Goal: Information Seeking & Learning: Learn about a topic

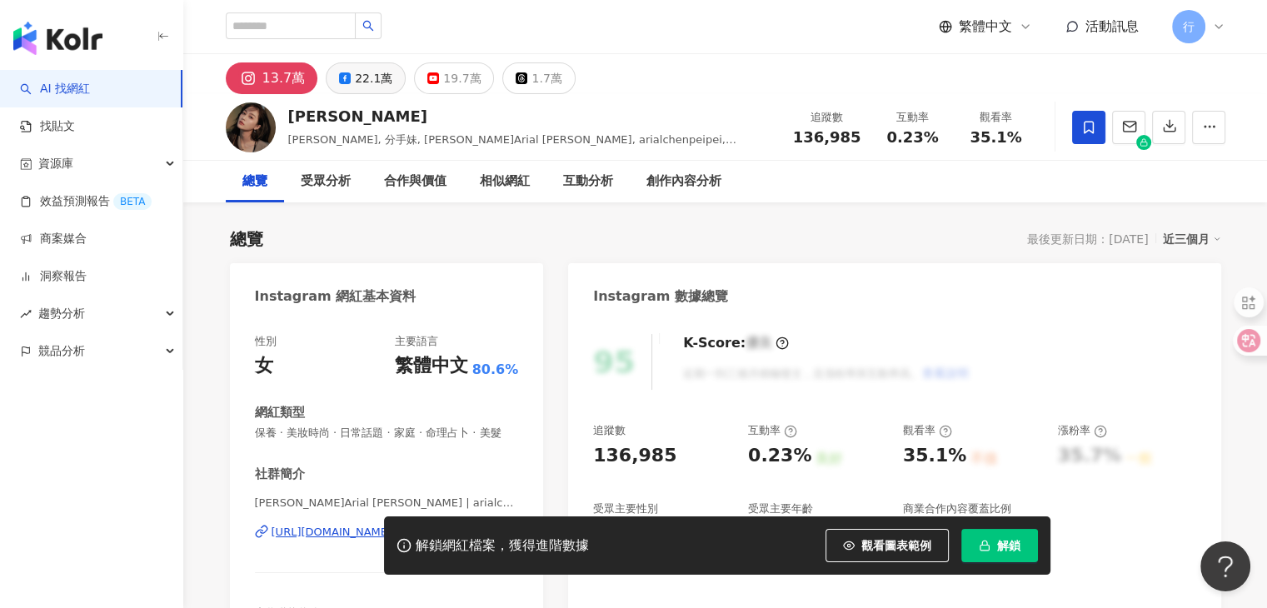
click at [369, 84] on div "22.1萬" at bounding box center [373, 78] width 37 height 23
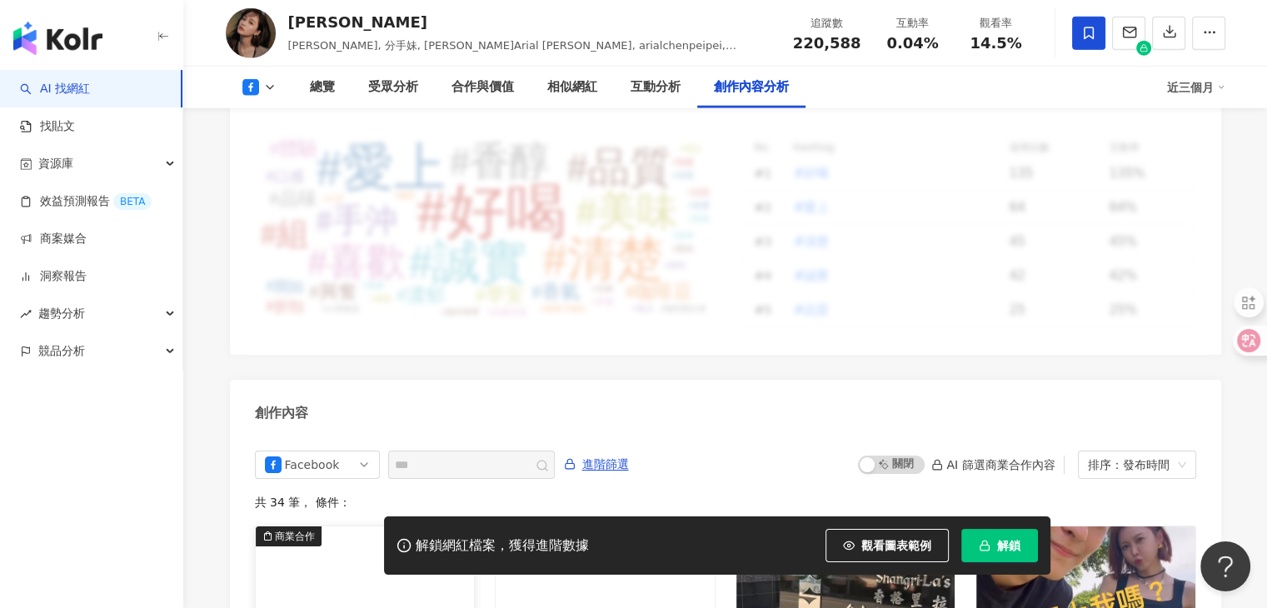
scroll to position [4041, 0]
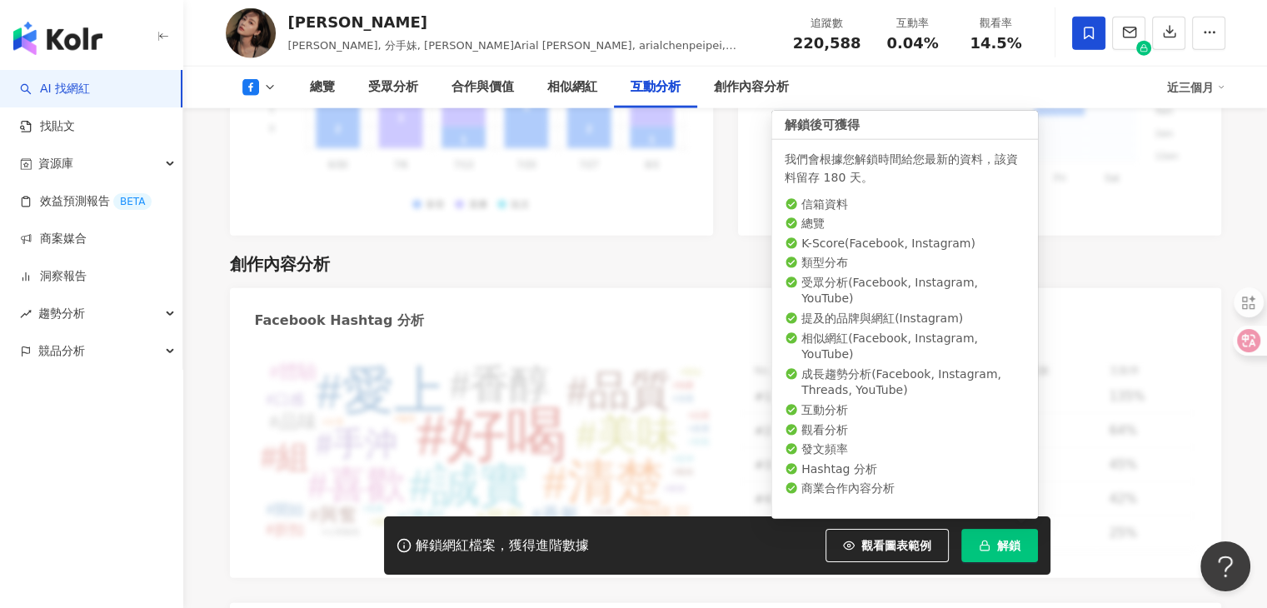
click at [997, 542] on span "解鎖" at bounding box center [1008, 545] width 23 height 13
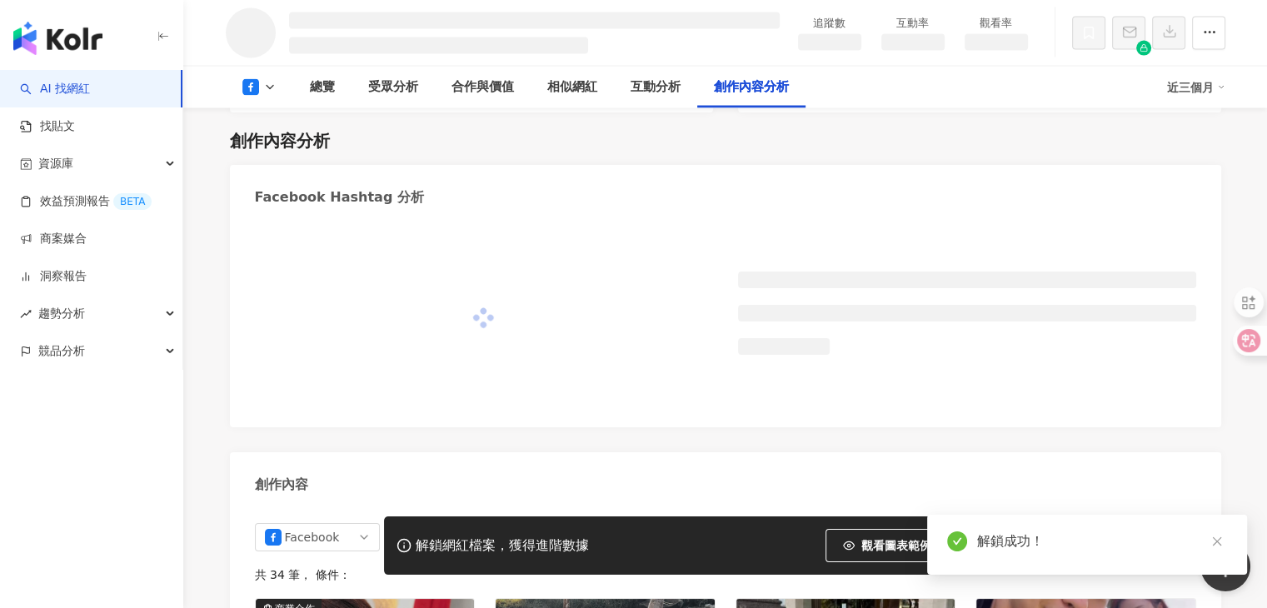
scroll to position [3308, 0]
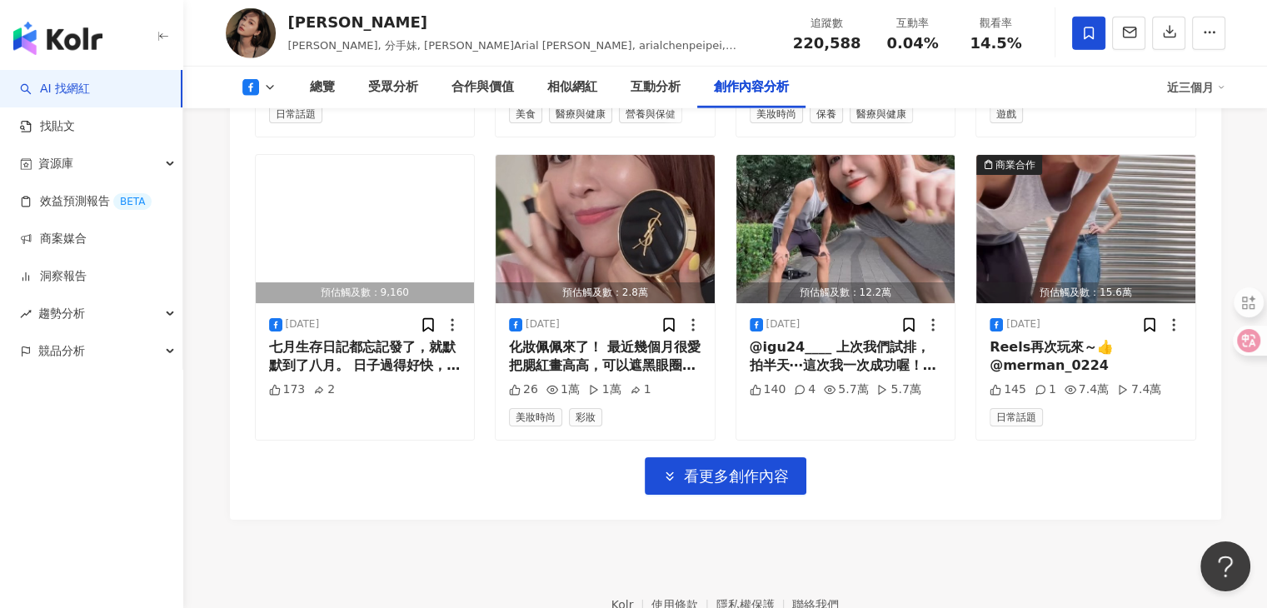
scroll to position [5302, 0]
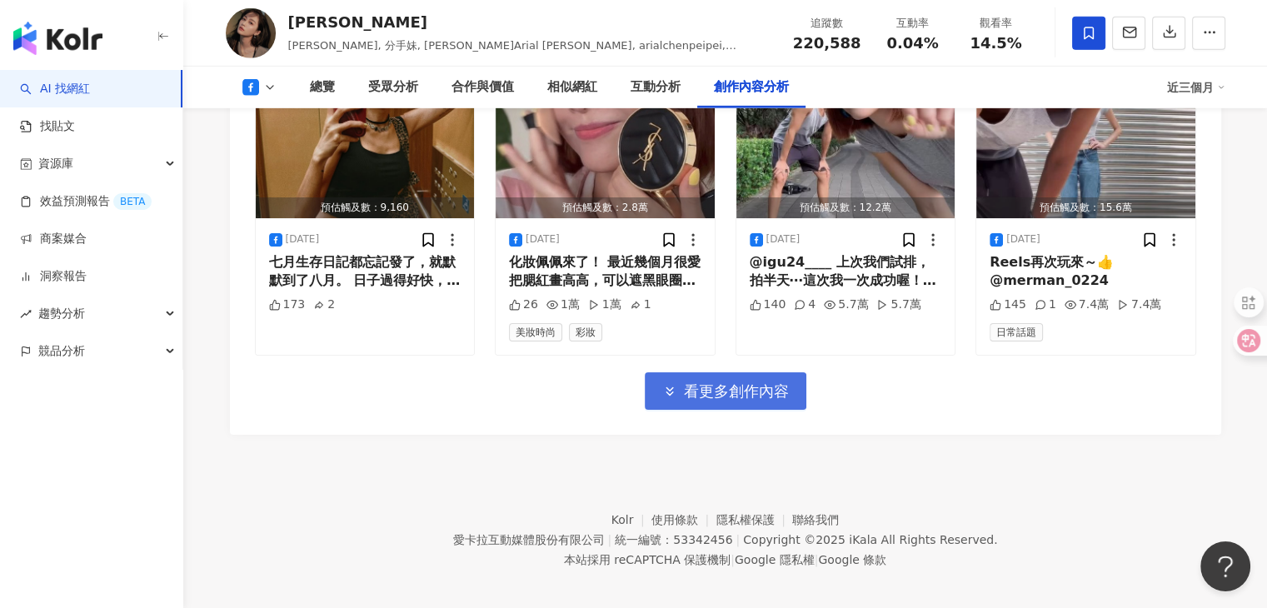
click at [771, 392] on button "看更多創作內容" at bounding box center [726, 390] width 162 height 37
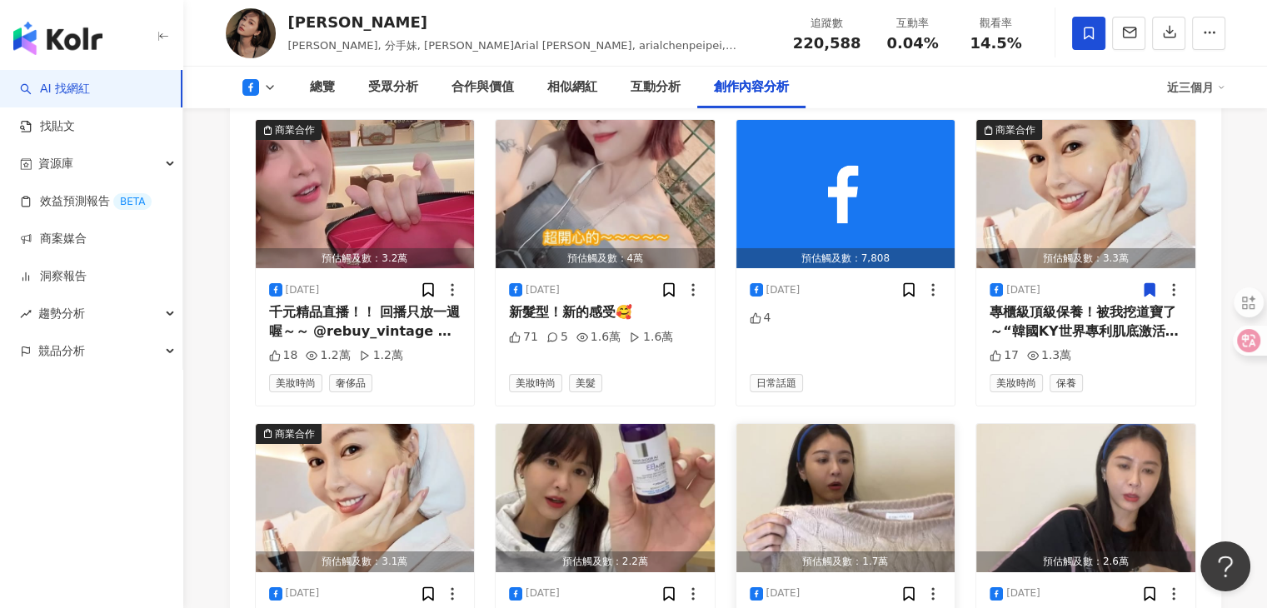
scroll to position [6052, 0]
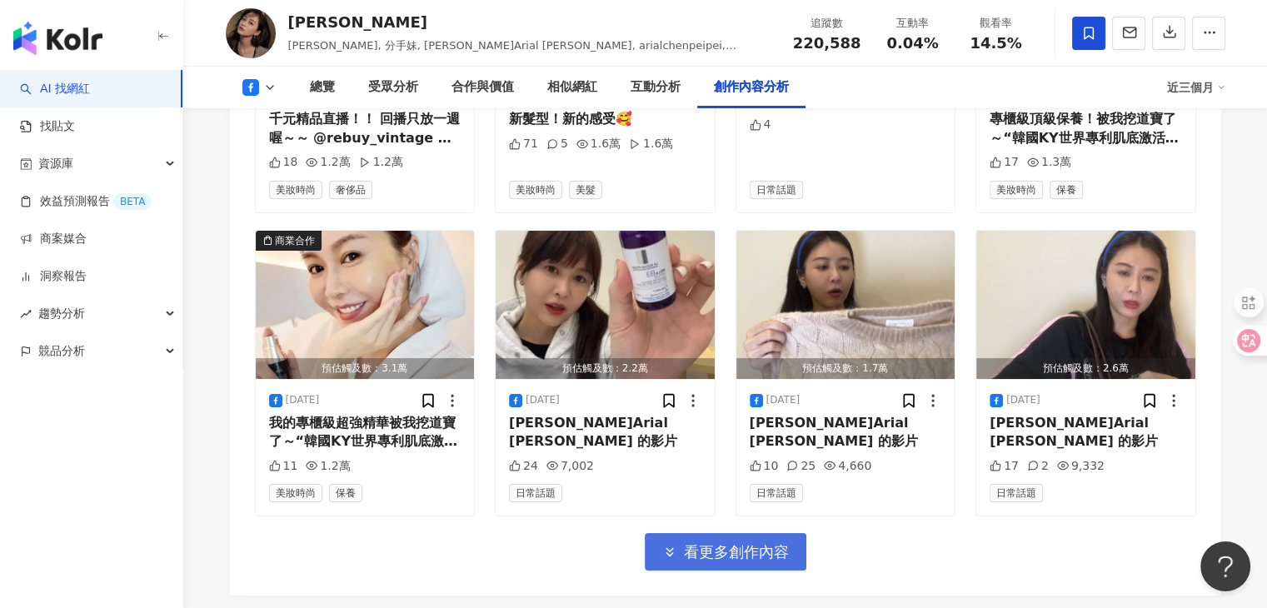
click at [726, 533] on button "看更多創作內容" at bounding box center [726, 551] width 162 height 37
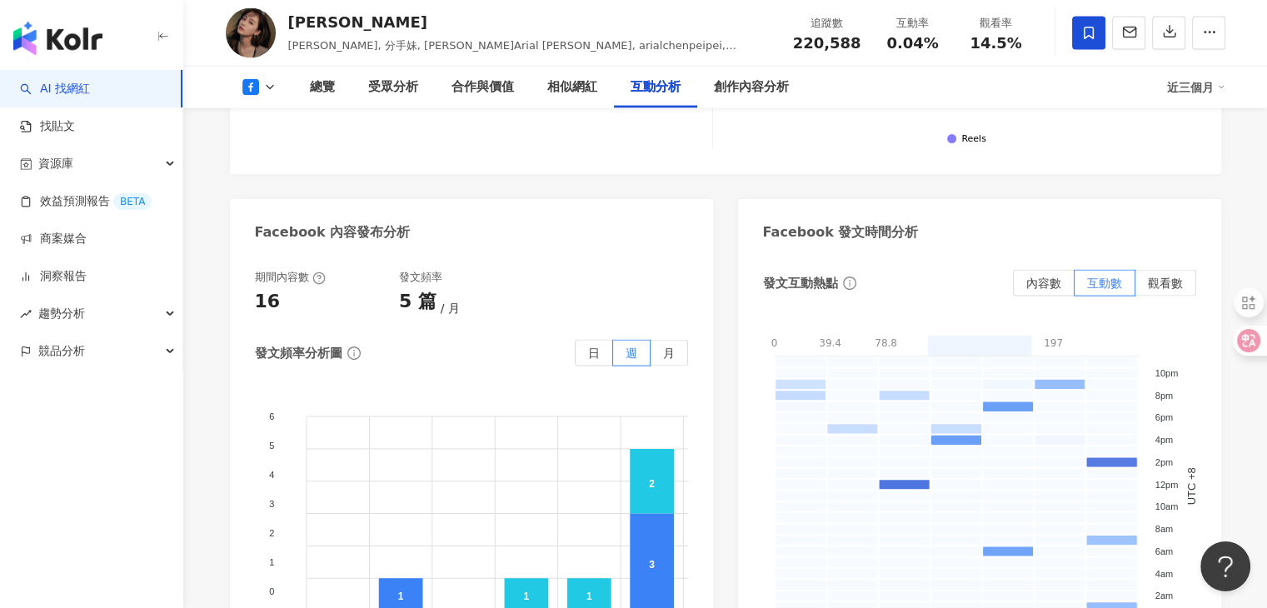
scroll to position [2969, 0]
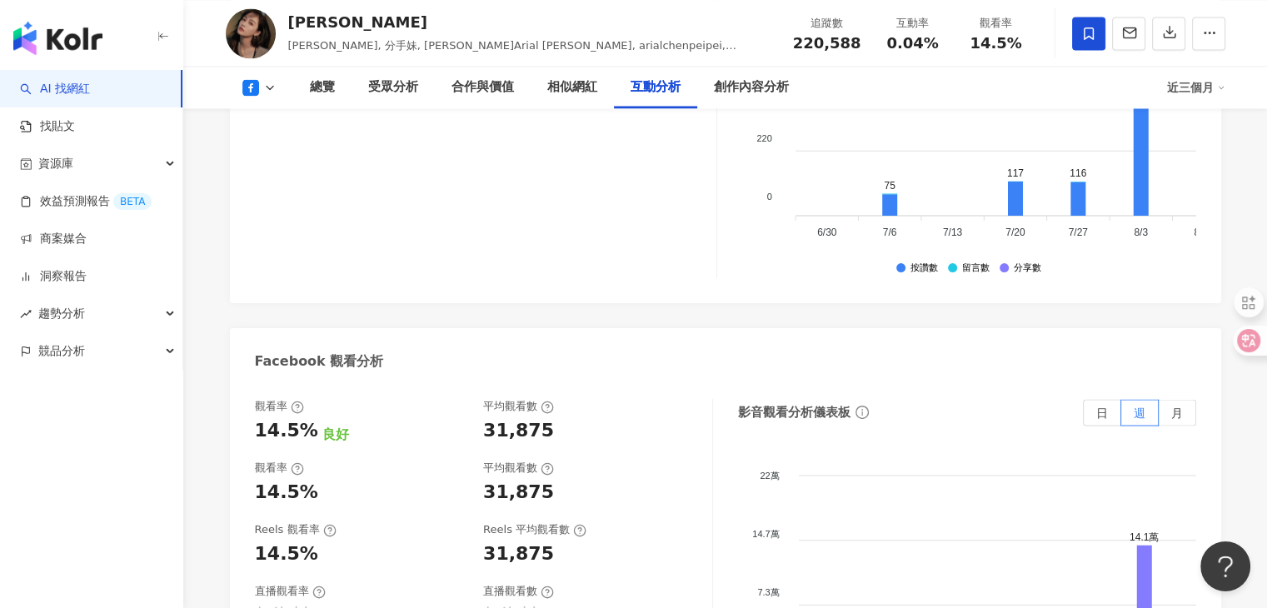
click at [263, 87] on icon at bounding box center [269, 87] width 13 height 13
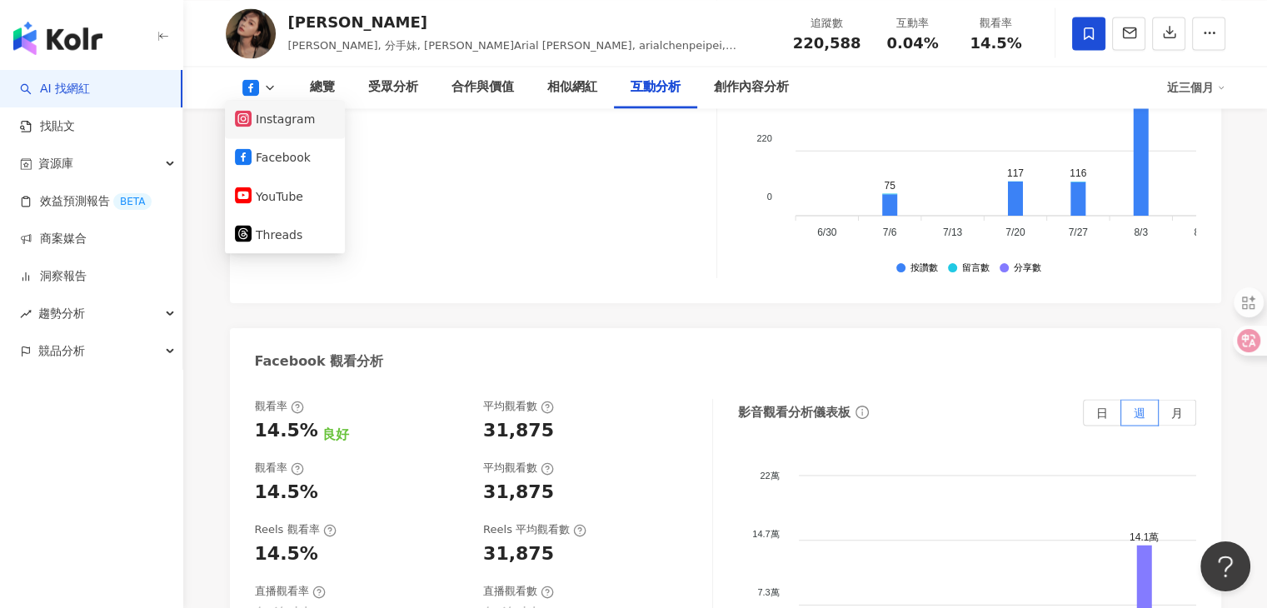
click at [281, 127] on button "Instagram" at bounding box center [285, 118] width 100 height 23
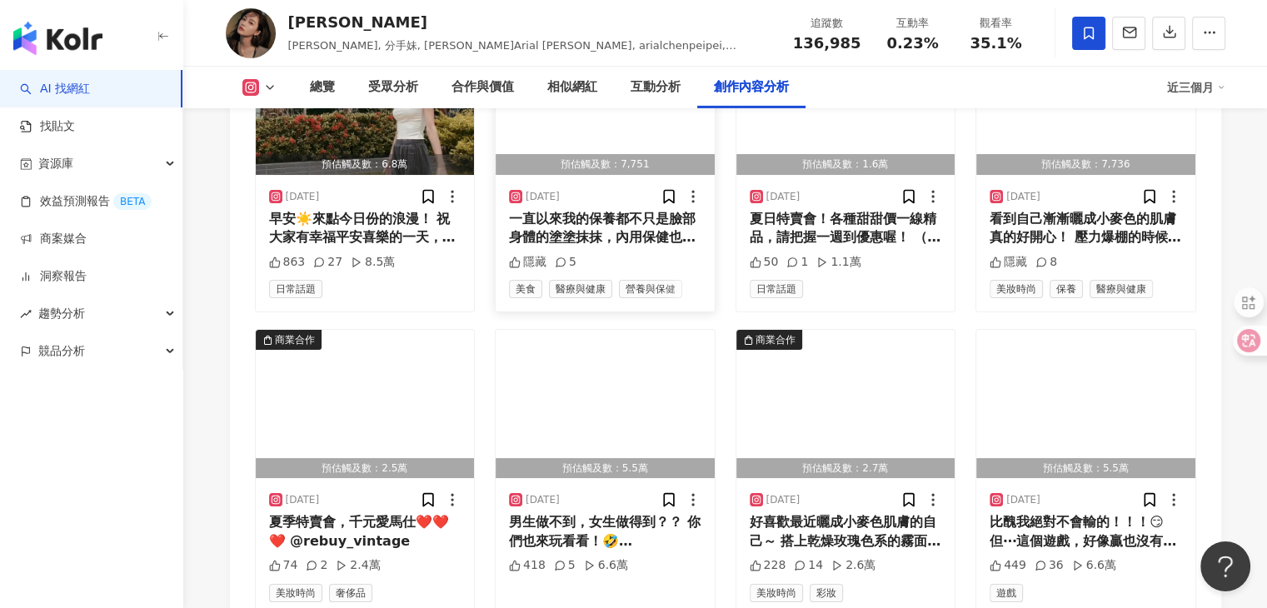
scroll to position [5979, 0]
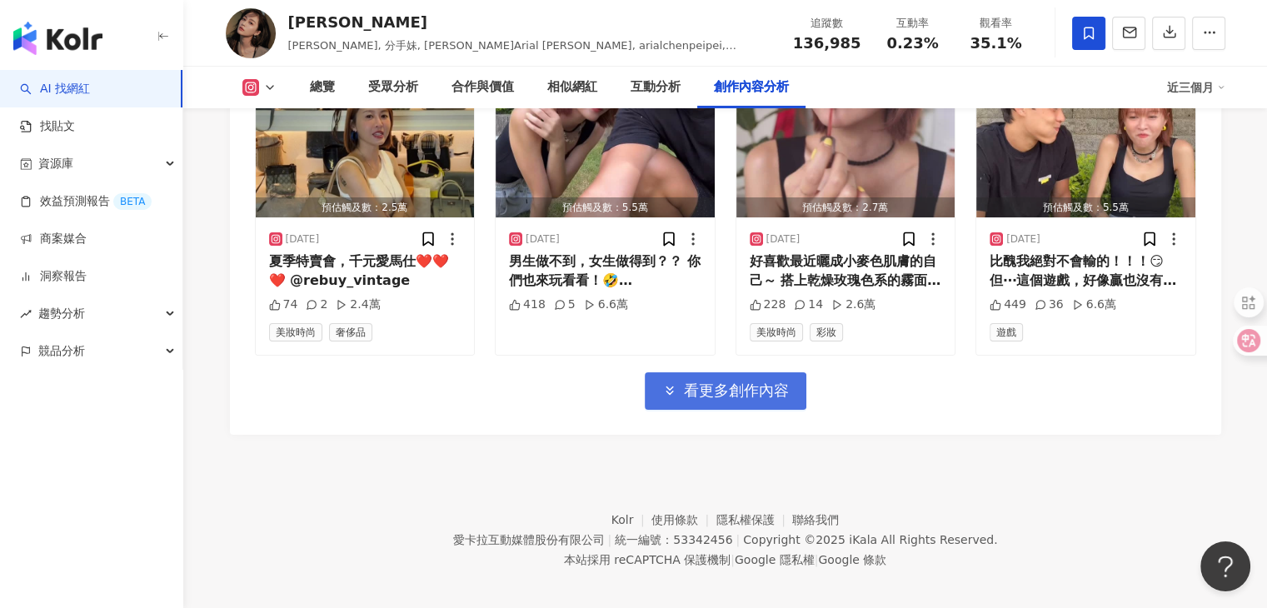
click at [680, 383] on button "看更多創作內容" at bounding box center [726, 390] width 162 height 37
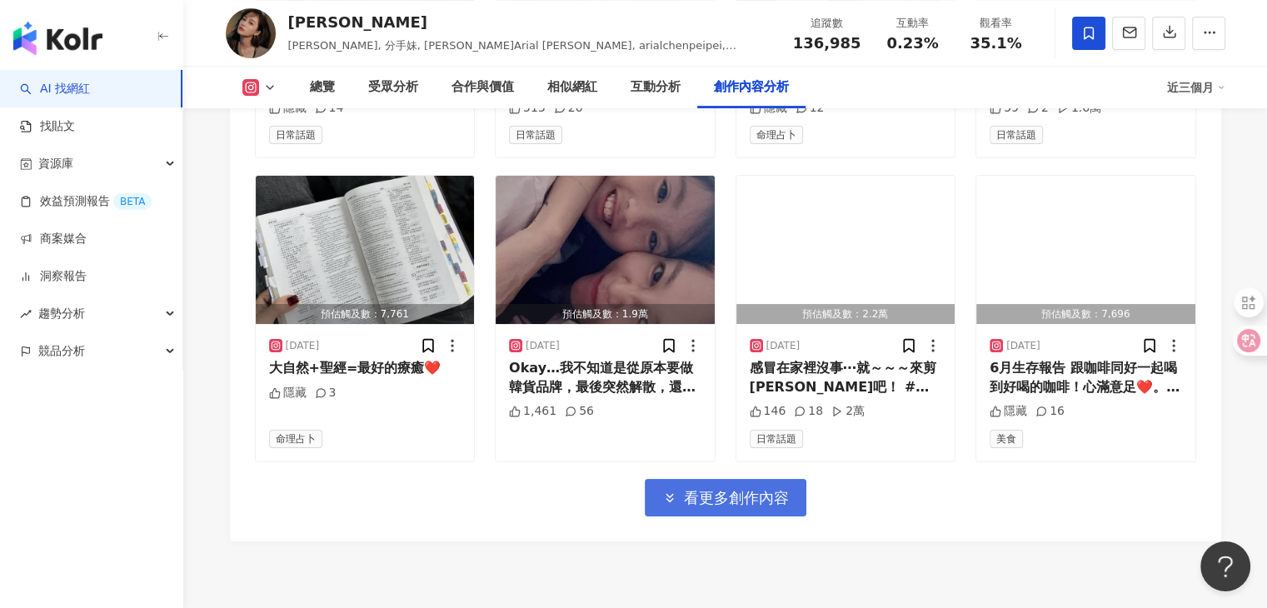
scroll to position [6888, 0]
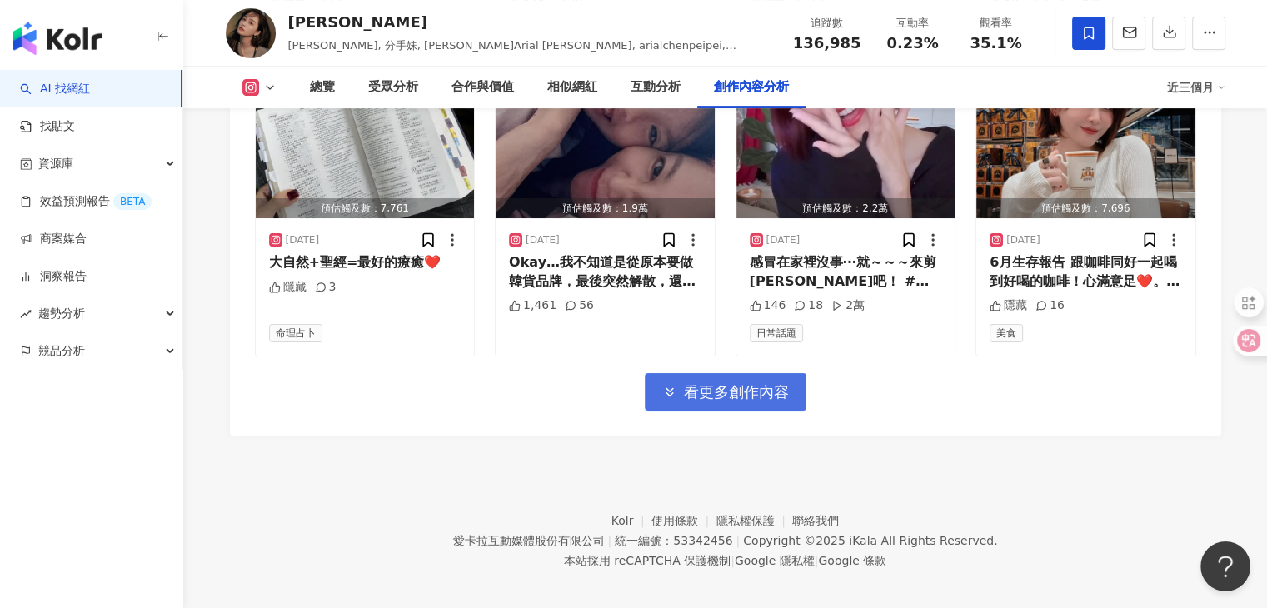
click at [682, 377] on button "看更多創作內容" at bounding box center [726, 391] width 162 height 37
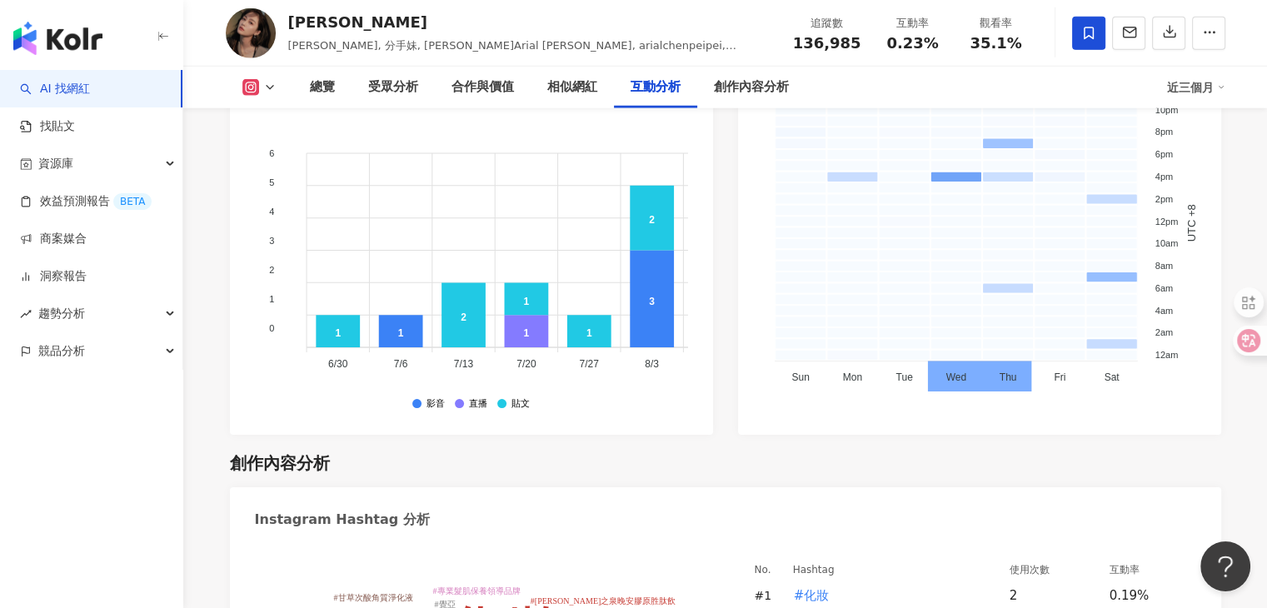
scroll to position [4722, 0]
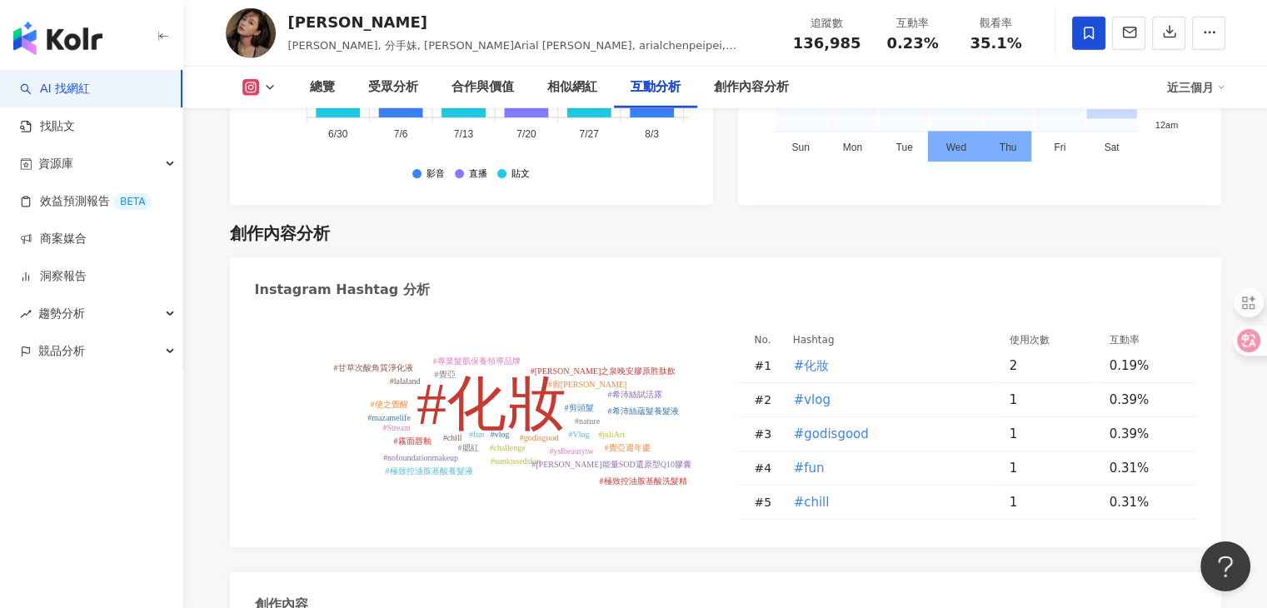
click at [272, 83] on icon at bounding box center [269, 87] width 13 height 13
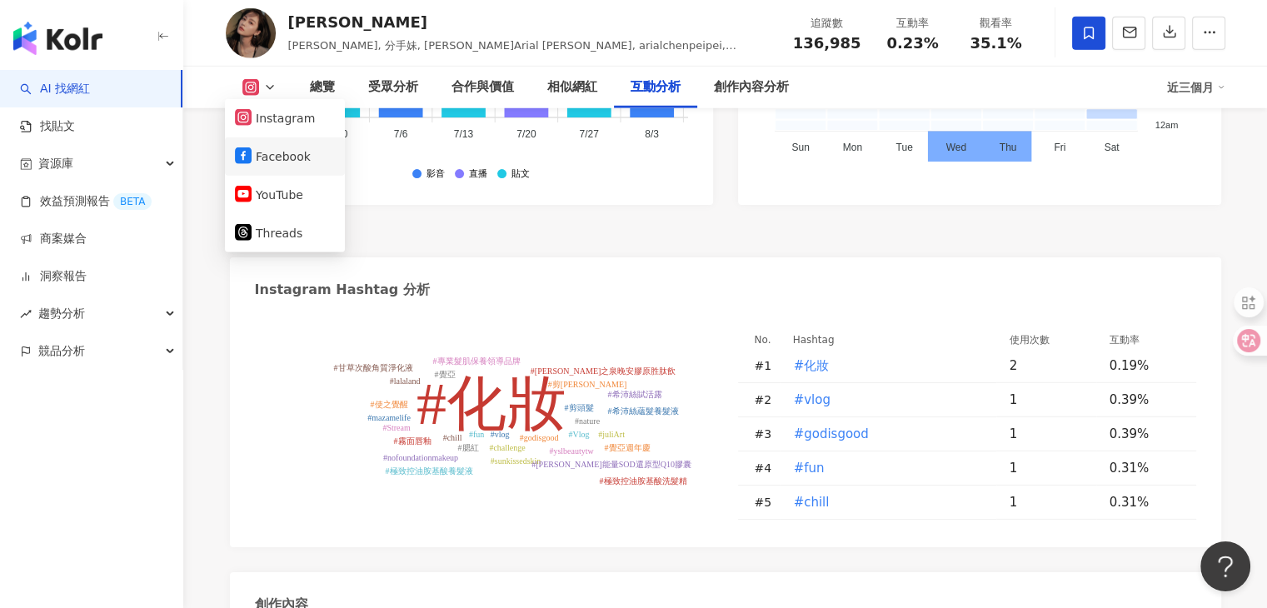
click at [262, 146] on button "Facebook" at bounding box center [285, 156] width 100 height 23
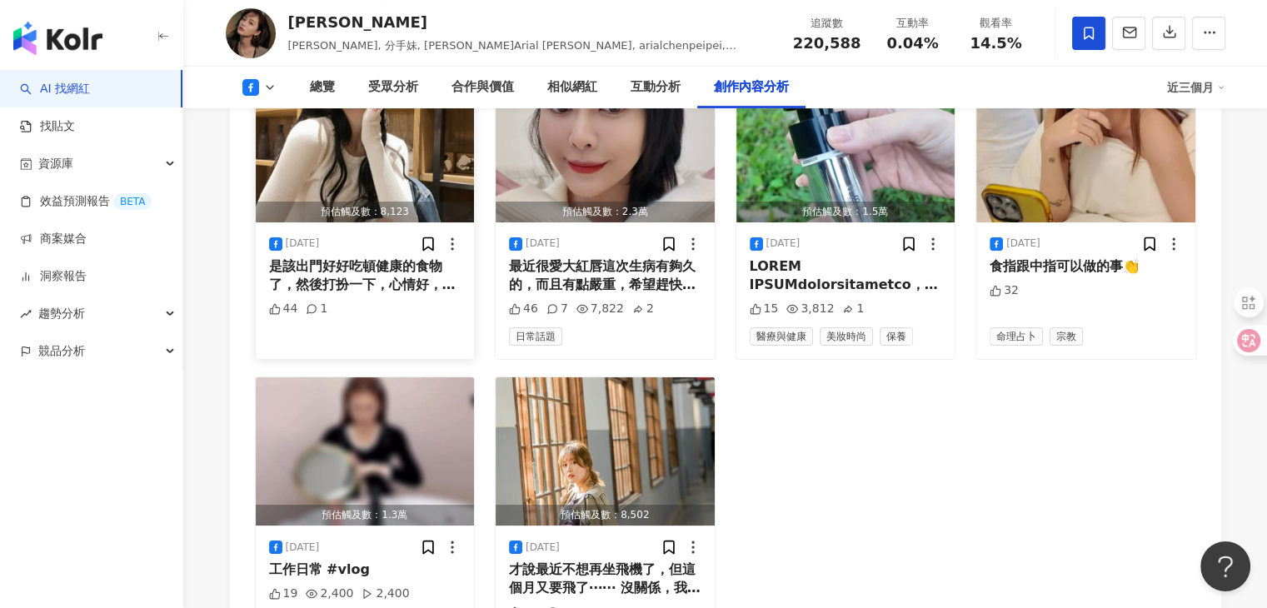
scroll to position [6483, 0]
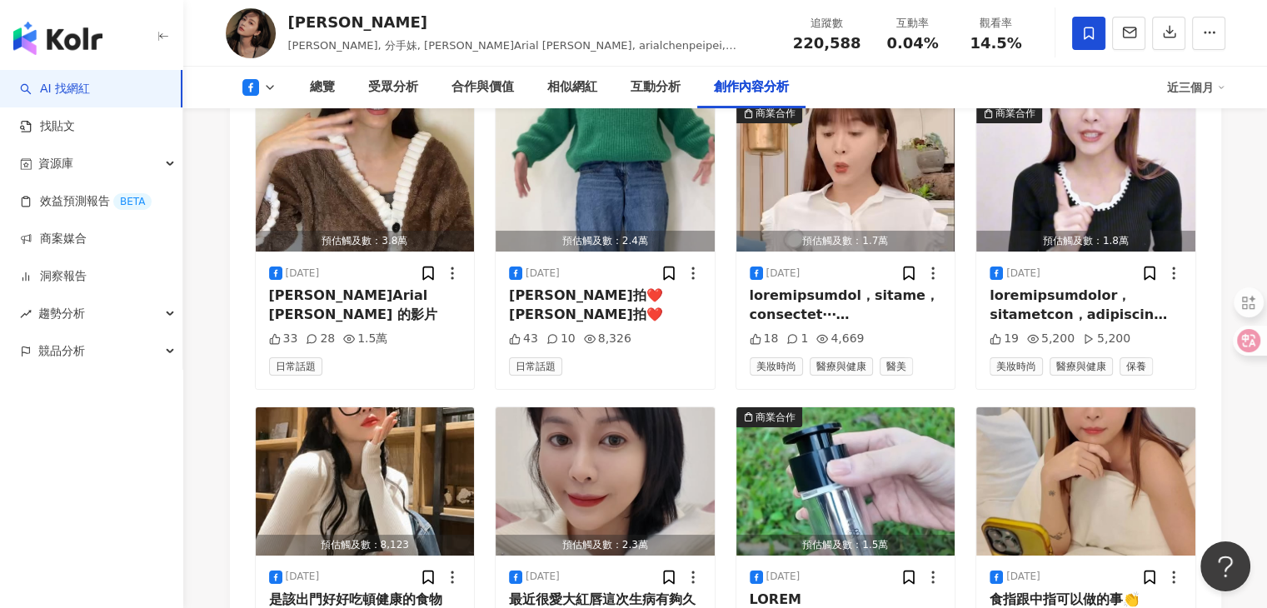
scroll to position [6483, 0]
click at [272, 87] on polyline at bounding box center [270, 87] width 7 height 3
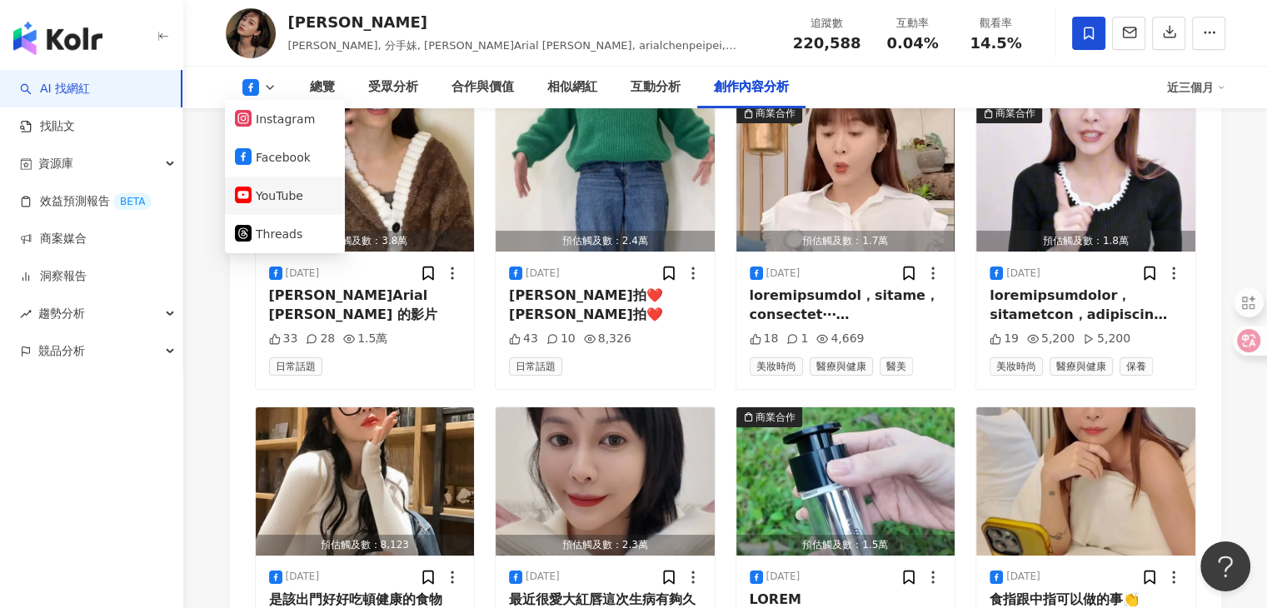
click at [263, 192] on button "YouTube" at bounding box center [285, 195] width 100 height 23
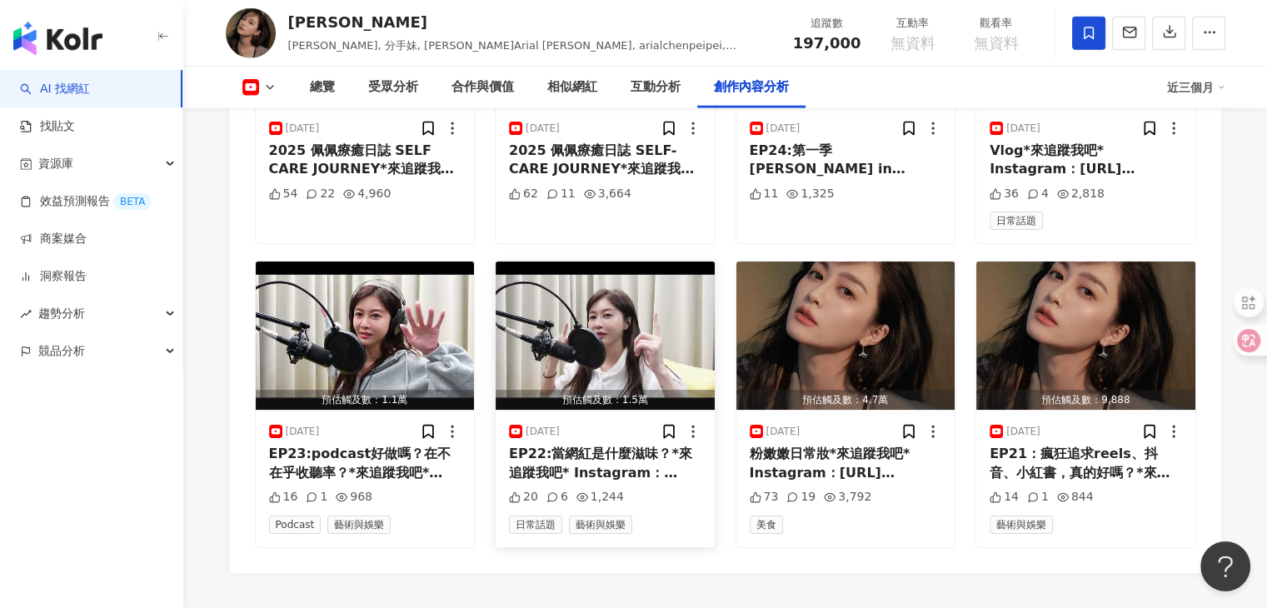
scroll to position [4163, 0]
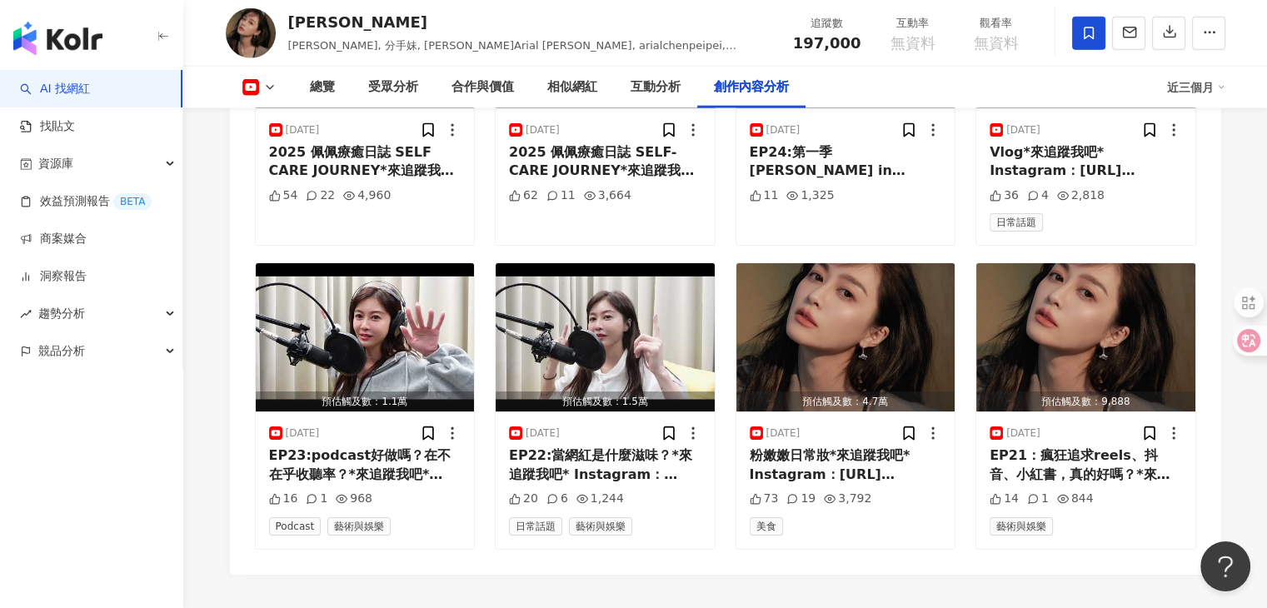
click at [272, 80] on button at bounding box center [259, 87] width 67 height 17
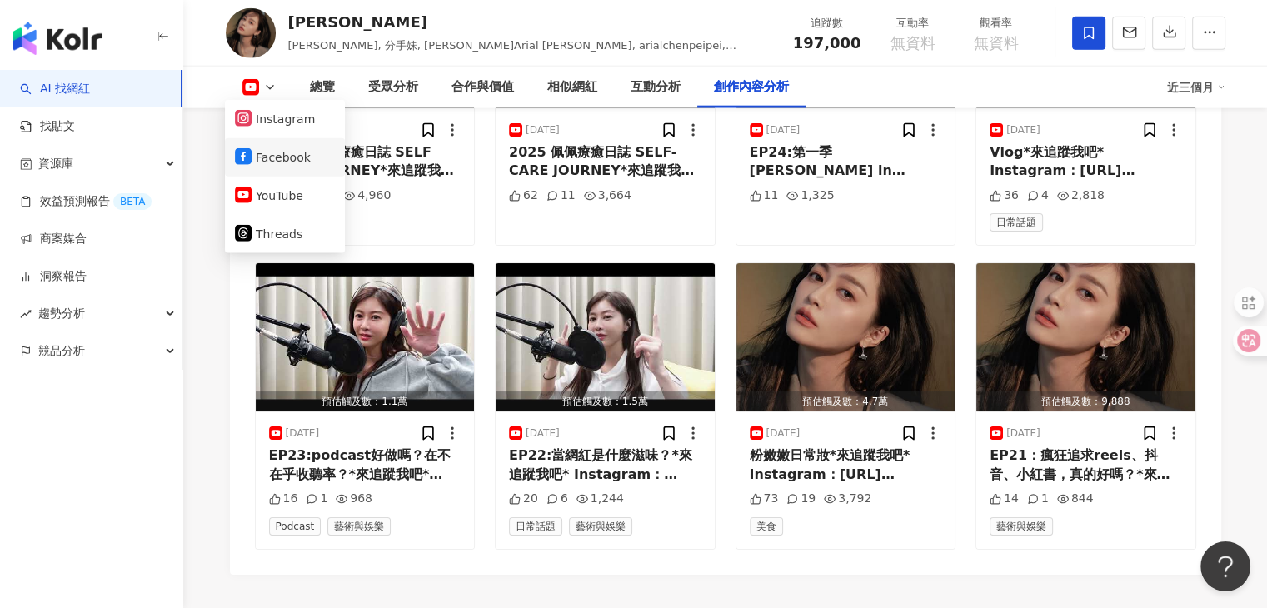
click at [257, 157] on button "Facebook" at bounding box center [285, 157] width 100 height 23
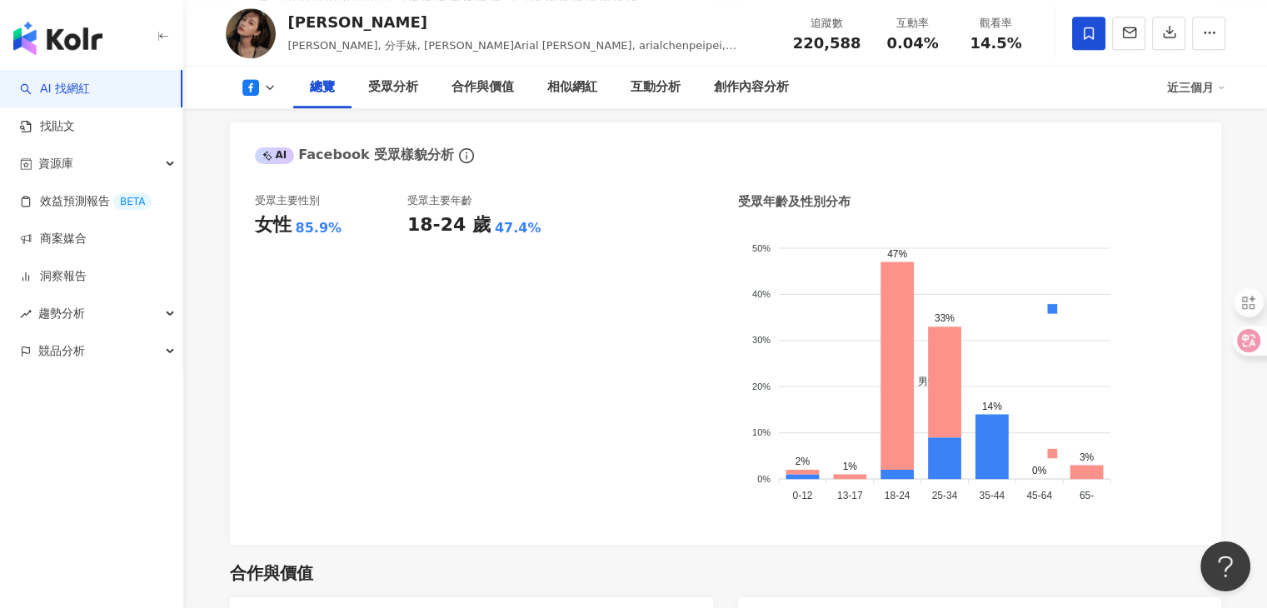
scroll to position [961, 0]
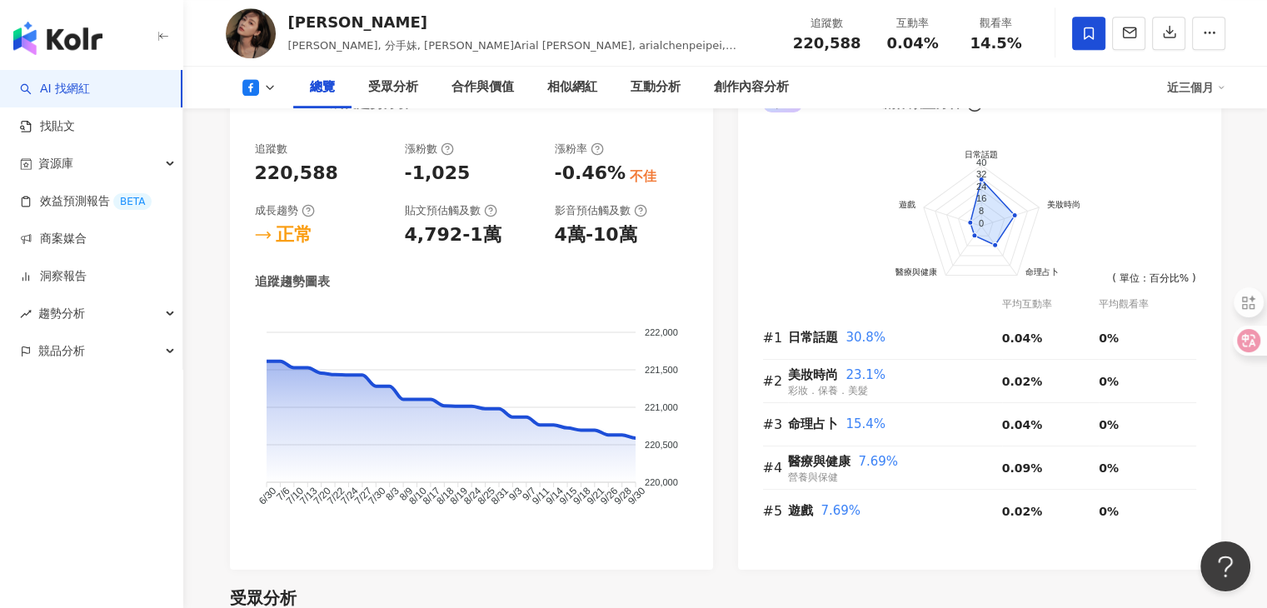
click at [267, 80] on button at bounding box center [259, 87] width 67 height 17
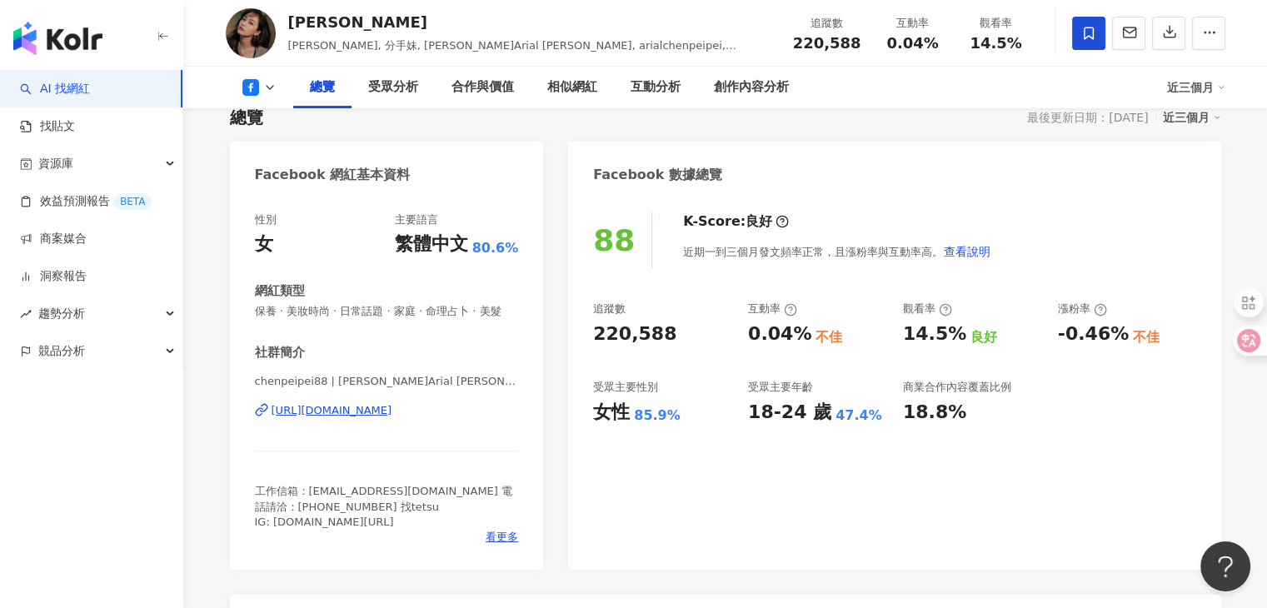
scroll to position [212, 0]
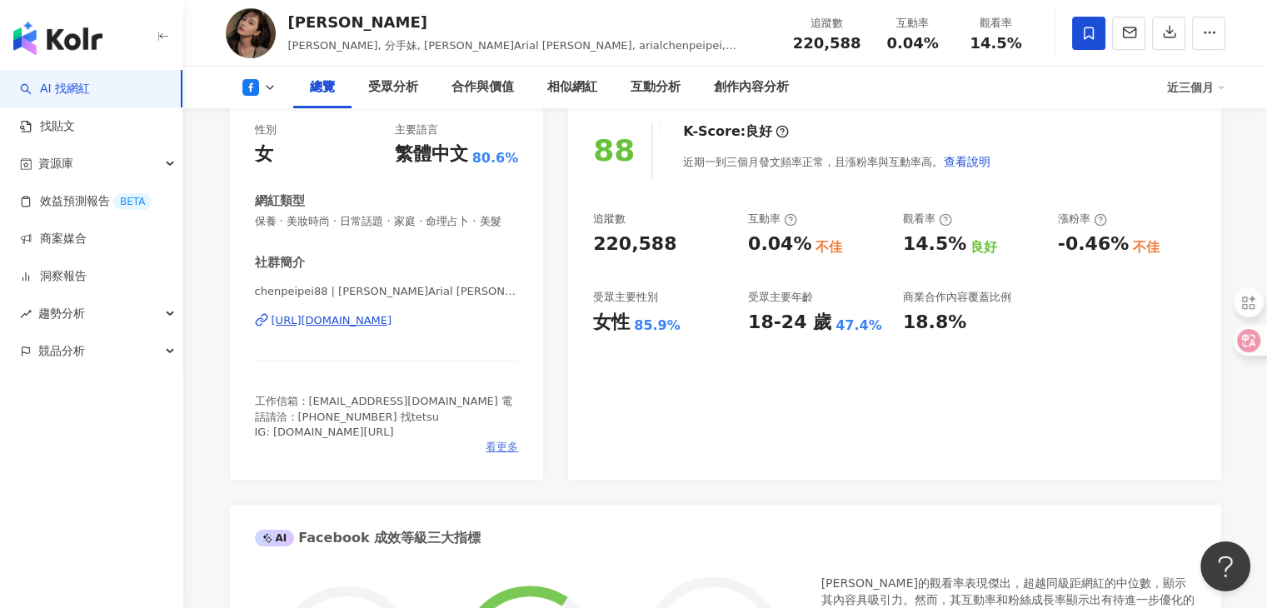
click at [512, 455] on span "看更多" at bounding box center [502, 447] width 32 height 15
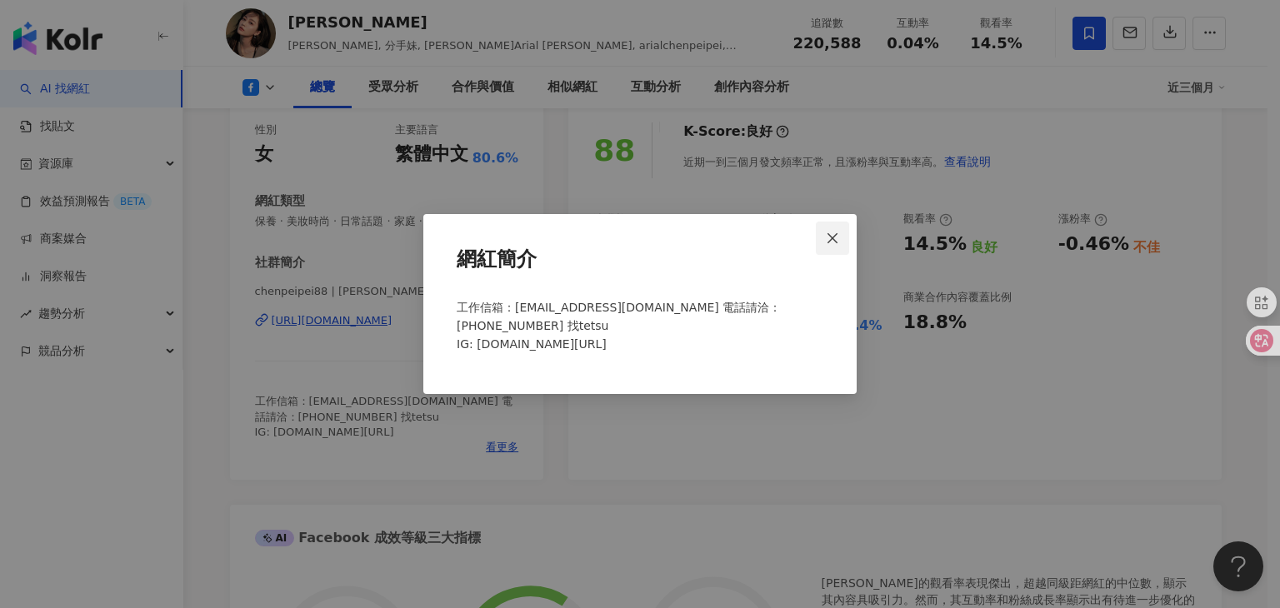
click at [831, 239] on icon "close" at bounding box center [832, 237] width 10 height 10
